Goal: Navigation & Orientation: Find specific page/section

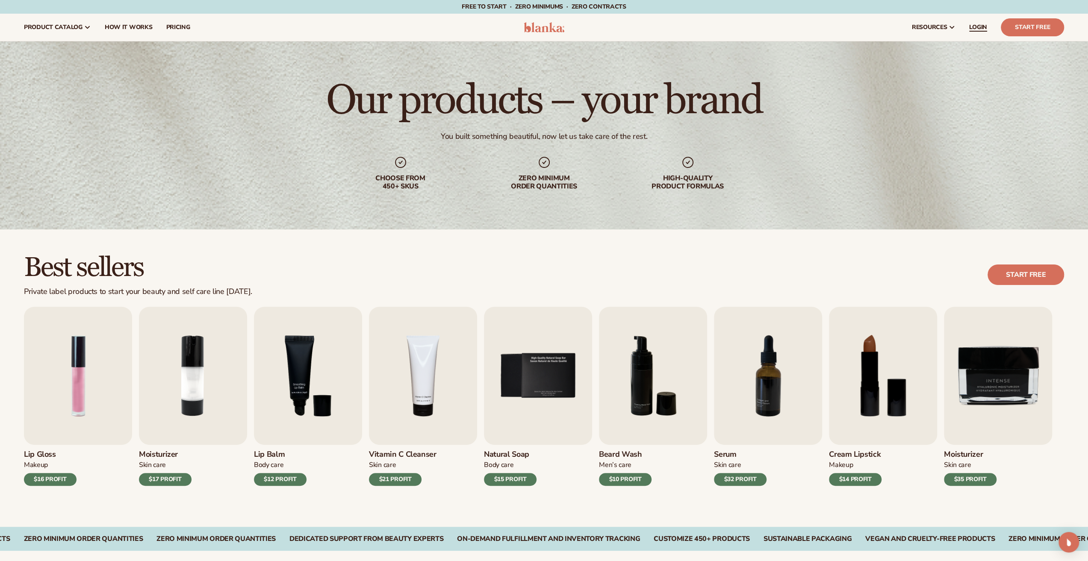
click at [984, 28] on span "LOGIN" at bounding box center [978, 27] width 18 height 7
